Goal: Find specific fact: Find specific fact

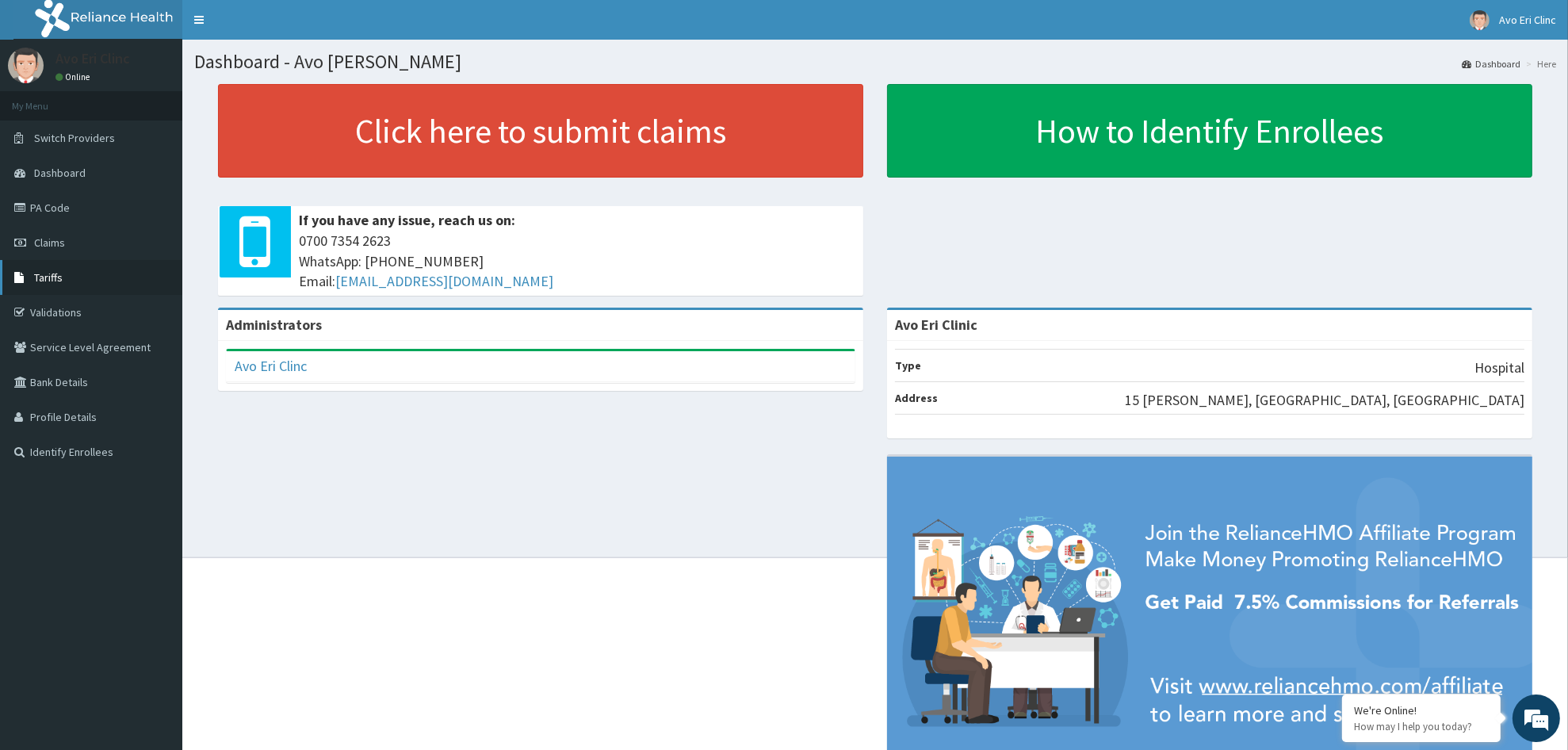
click at [35, 278] on span "Tariffs" at bounding box center [49, 277] width 29 height 14
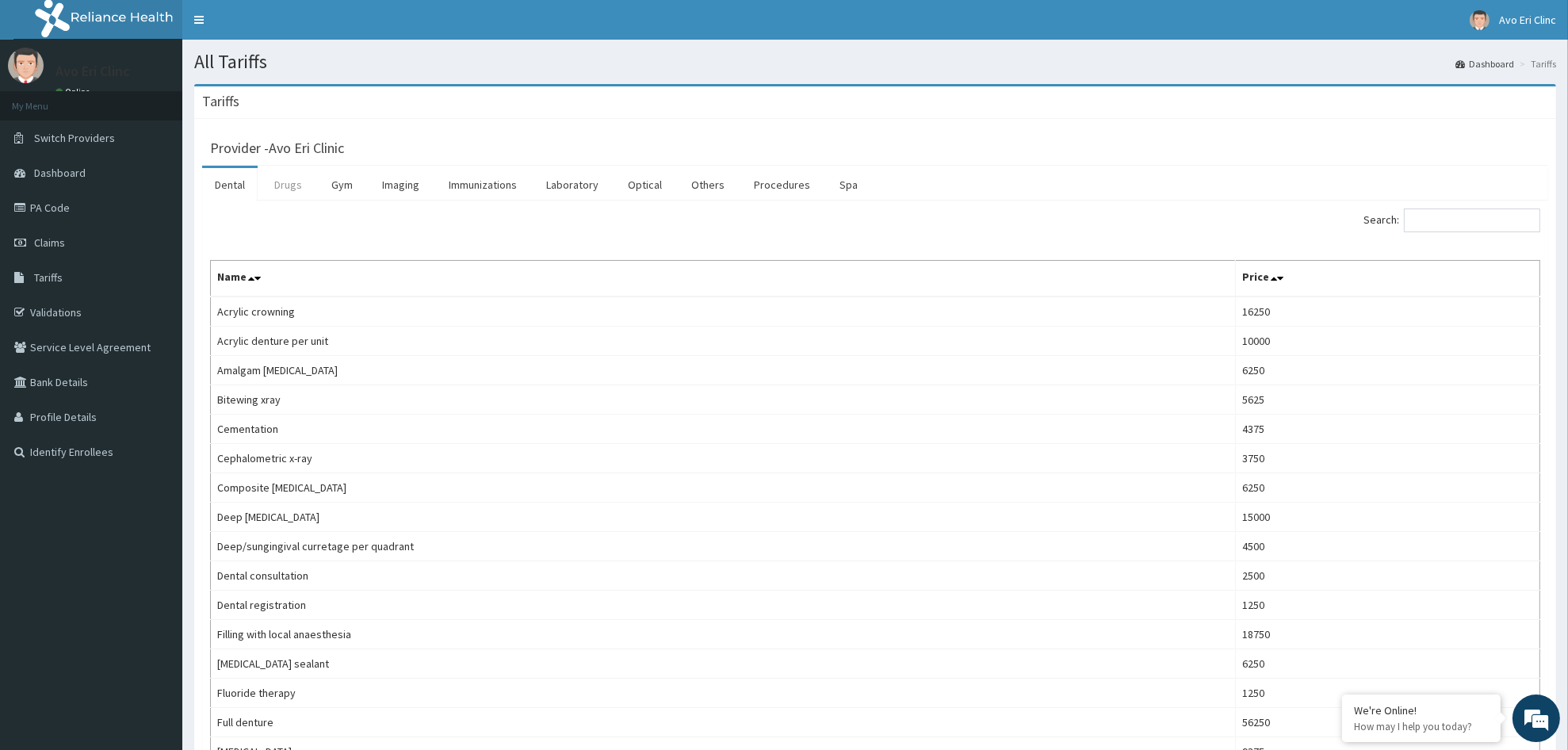
click at [289, 188] on link "Drugs" at bounding box center [288, 185] width 54 height 33
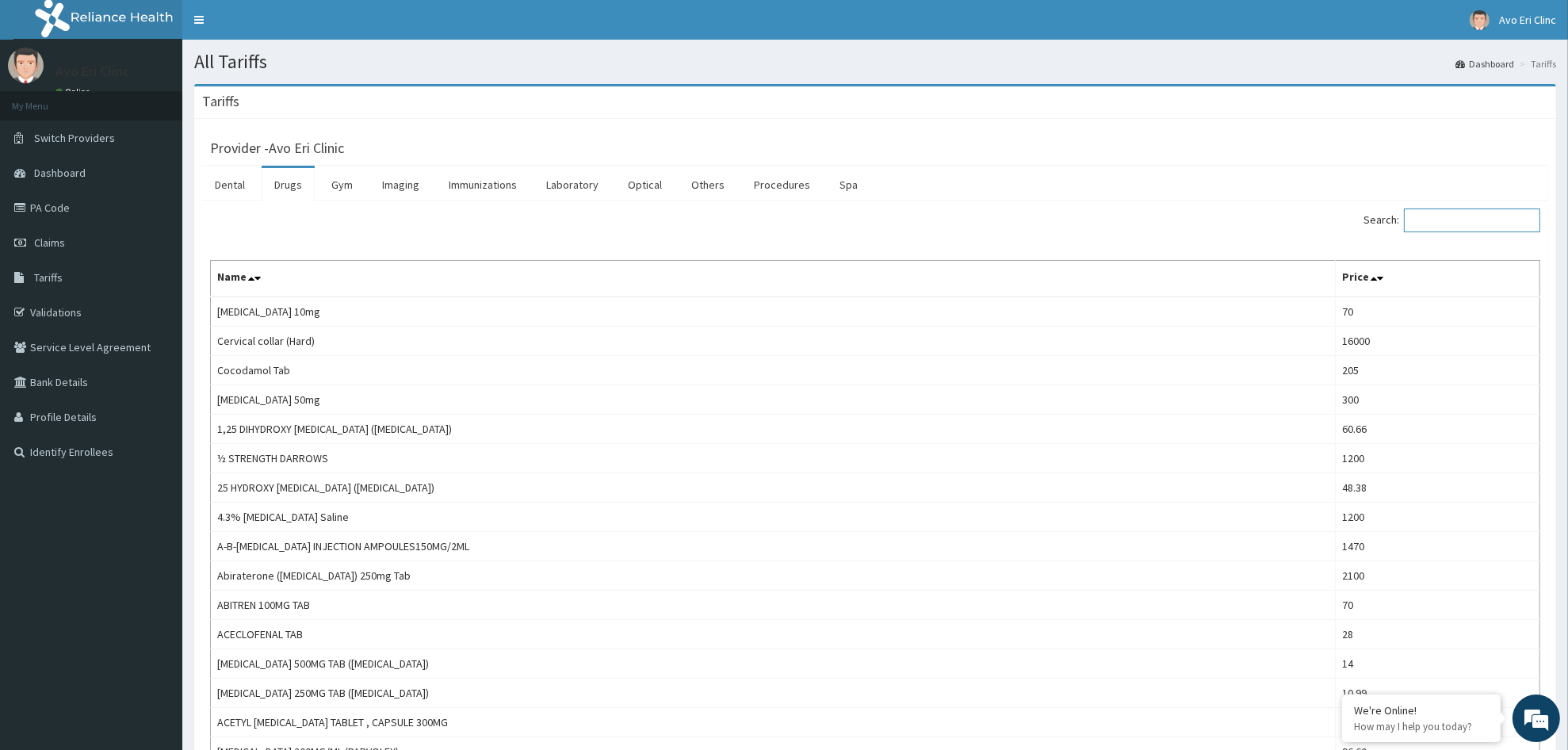
click at [1491, 227] on input "Search:" at bounding box center [1471, 220] width 137 height 24
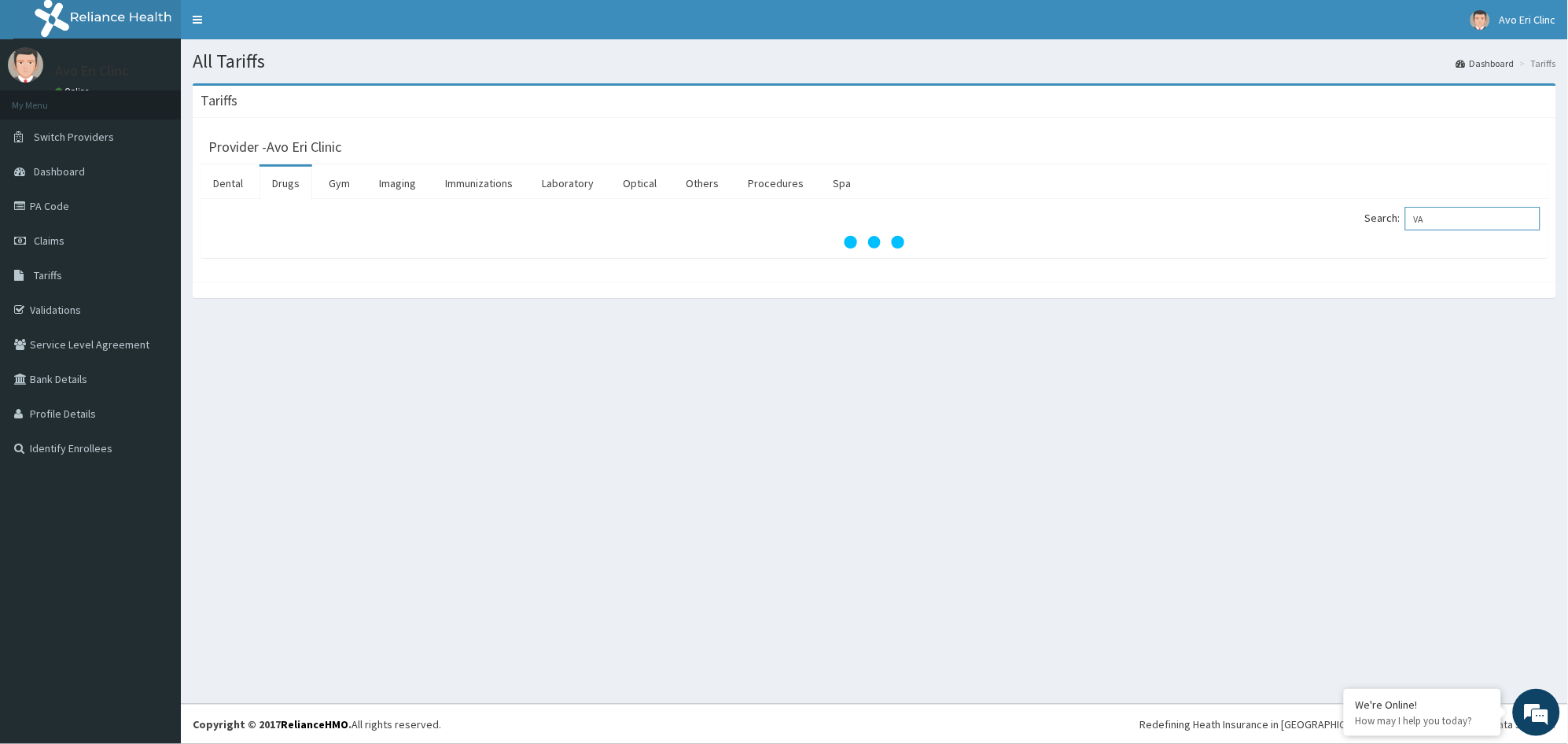
type input "V"
type input "CHLO"
click at [50, 271] on span "Tariffs" at bounding box center [48, 275] width 28 height 14
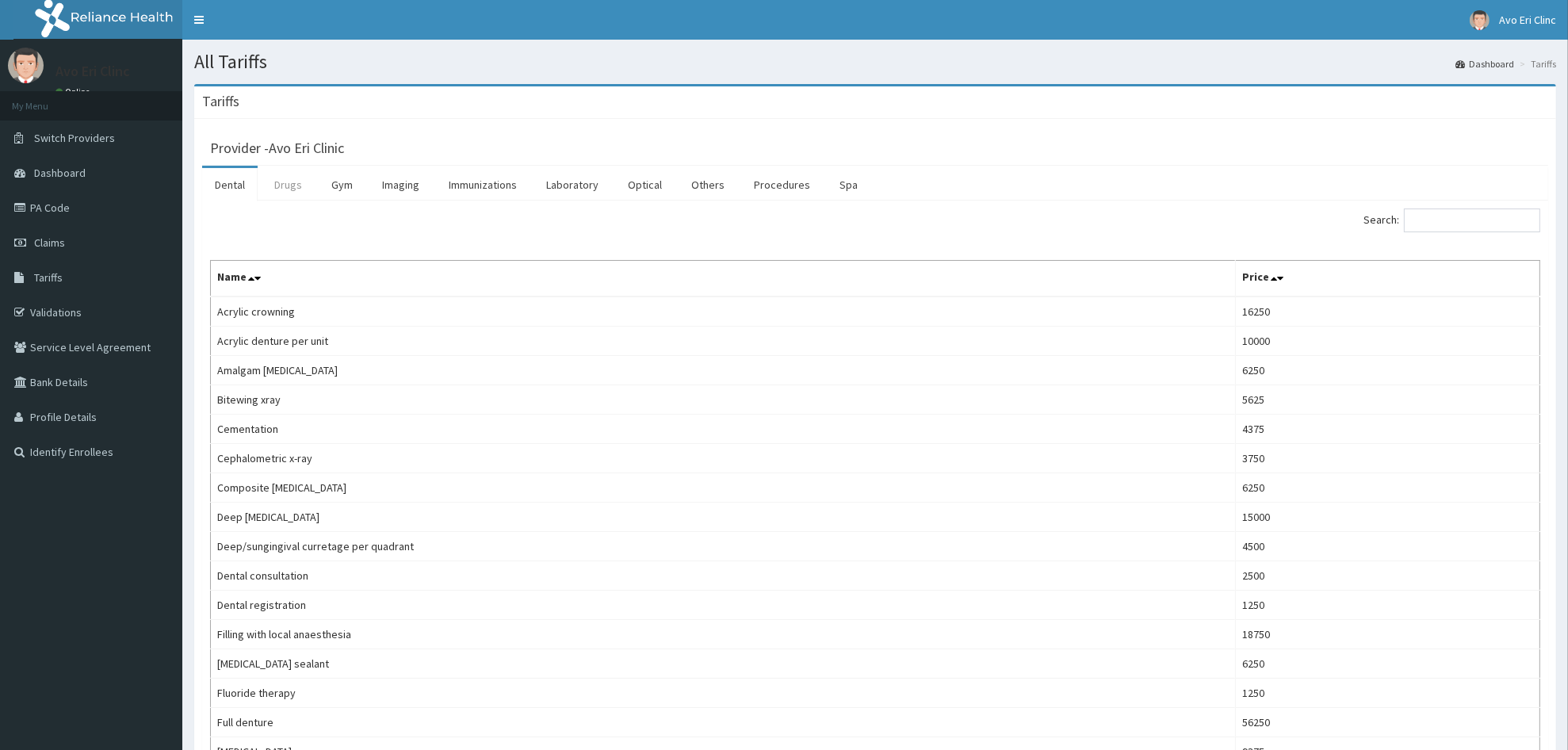
click at [290, 178] on link "Drugs" at bounding box center [288, 185] width 54 height 33
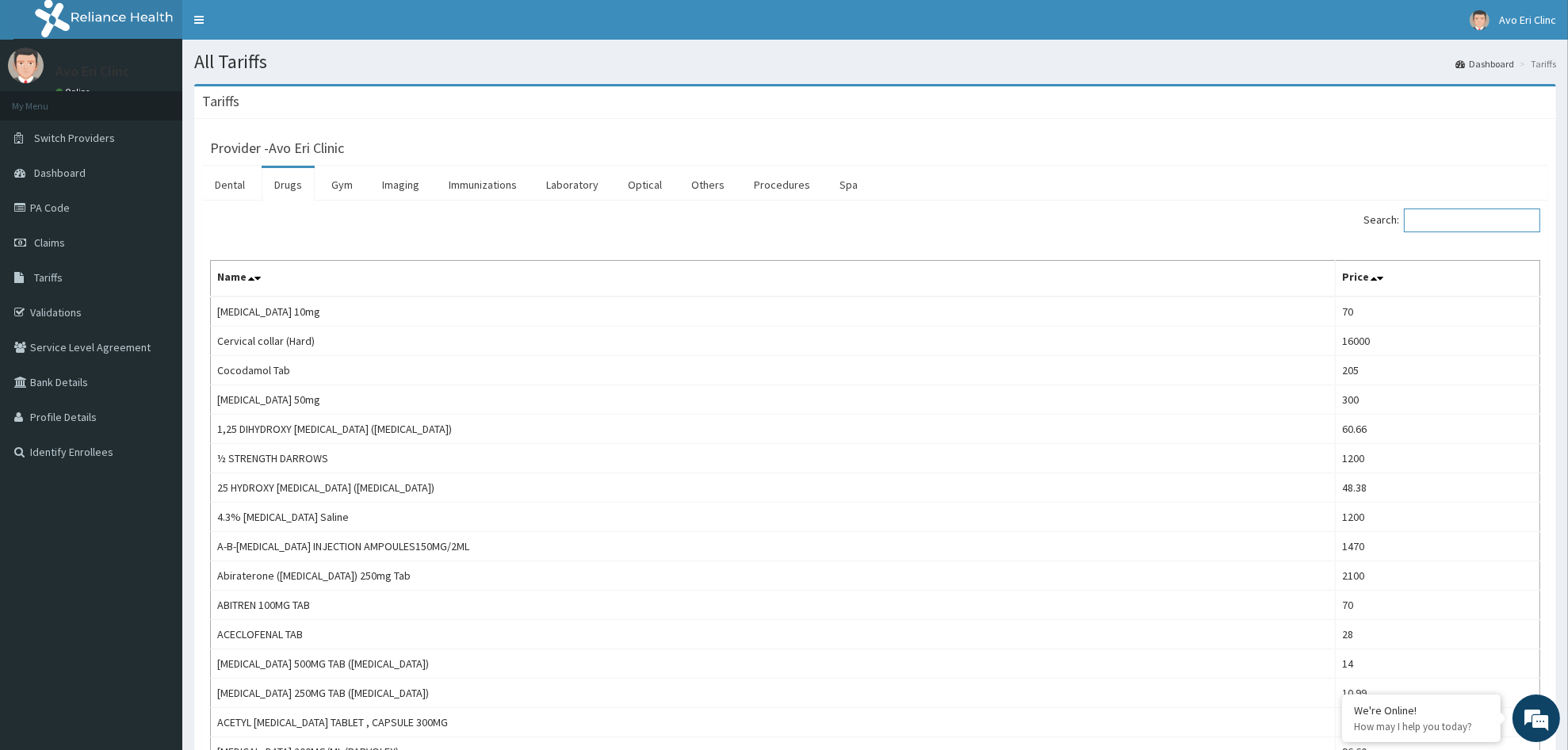
click at [1491, 221] on input "Search:" at bounding box center [1471, 220] width 137 height 24
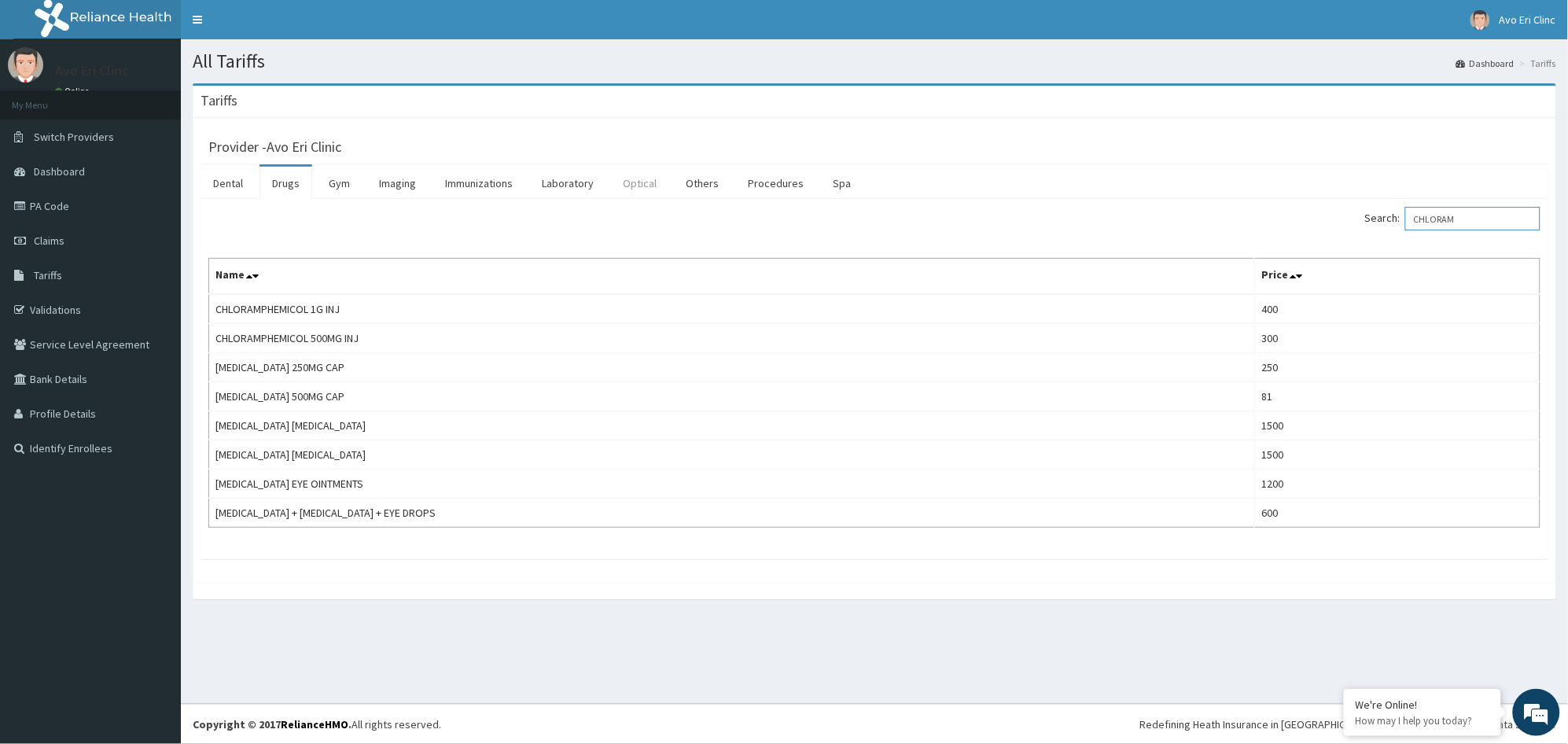
type input "CHLORAM"
click at [644, 190] on link "Optical" at bounding box center [640, 183] width 59 height 33
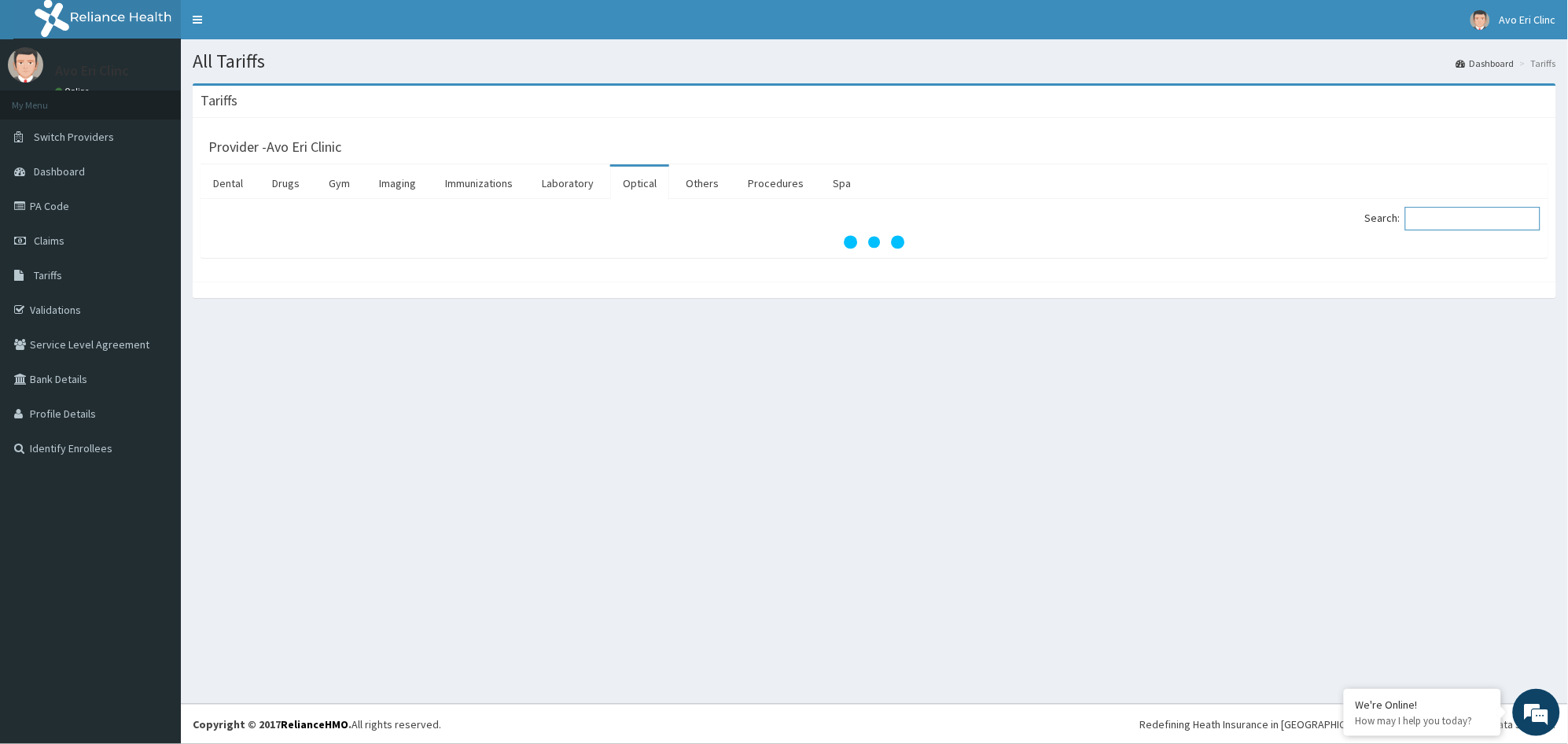
click at [1512, 217] on input "Search:" at bounding box center [1473, 218] width 136 height 24
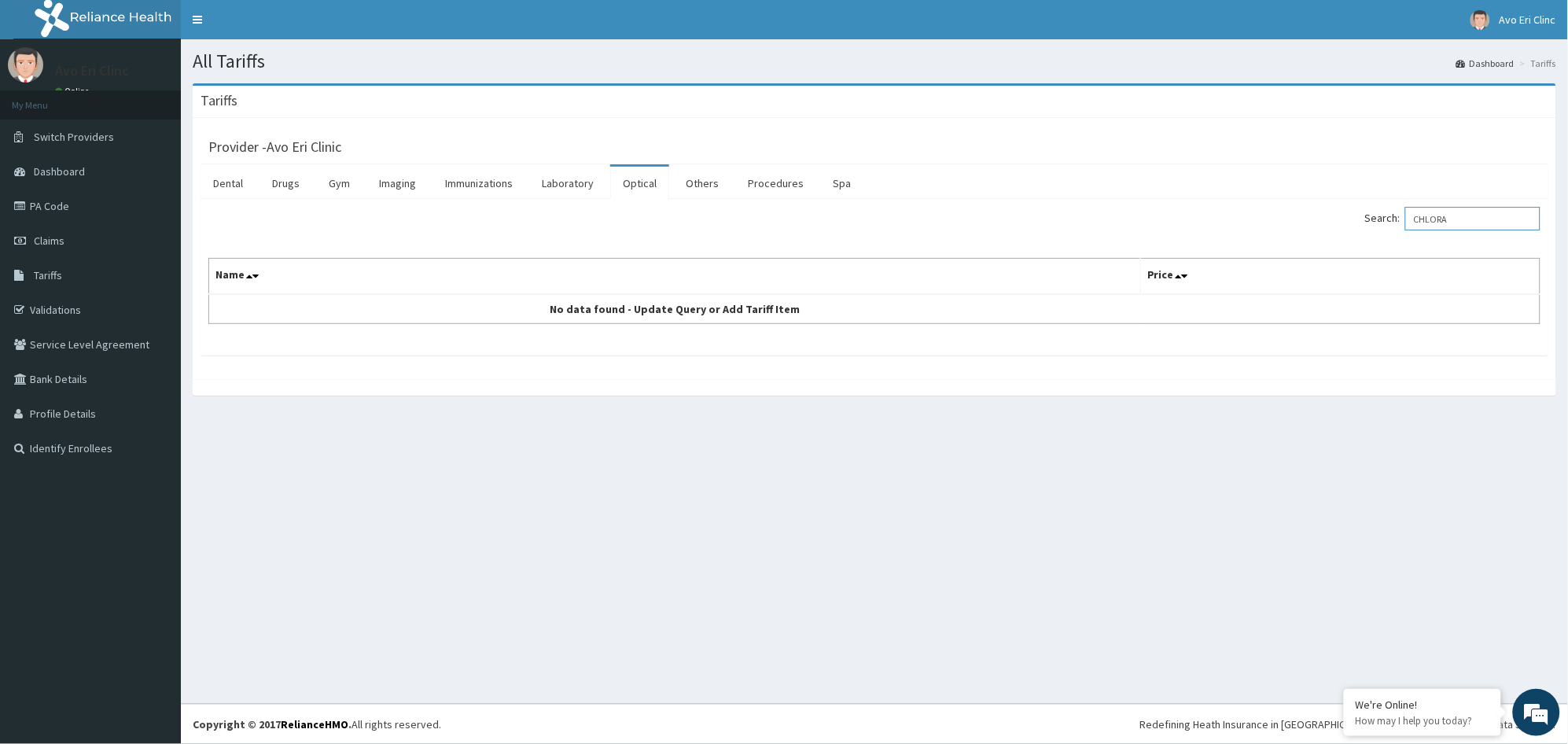
type input "CHLORA"
